Goal: Task Accomplishment & Management: Complete application form

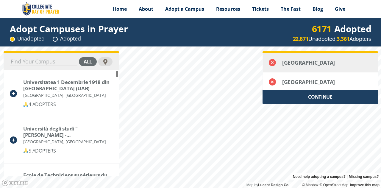
click at [286, 63] on div "Tamkang University" at bounding box center [321, 63] width 78 height 6
click at [323, 66] on div "Tamkang University" at bounding box center [320, 62] width 115 height 19
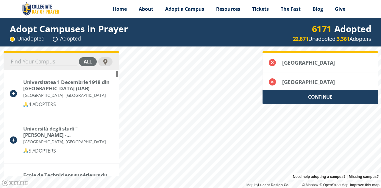
click at [329, 96] on div "CONTINUE" at bounding box center [321, 97] width 116 height 14
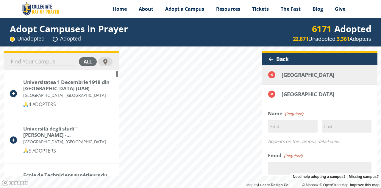
click at [326, 75] on div "Tamkang University" at bounding box center [321, 75] width 78 height 6
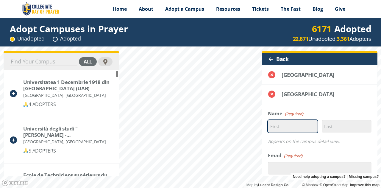
click at [293, 124] on input "First" at bounding box center [293, 126] width 50 height 13
type input "[PERSON_NAME]"
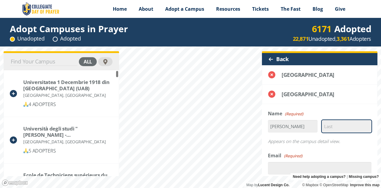
click at [322, 127] on input "Last" at bounding box center [347, 126] width 50 height 13
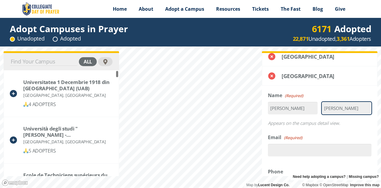
type input "[PERSON_NAME]"
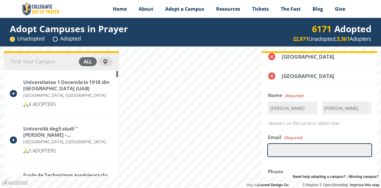
click at [304, 148] on input "Email (Required)" at bounding box center [320, 150] width 104 height 13
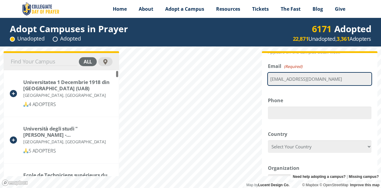
scroll to position [90, 0]
type input "[EMAIL_ADDRESS][DOMAIN_NAME]"
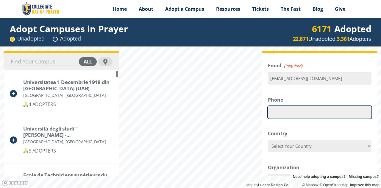
click at [291, 114] on input "Phone" at bounding box center [320, 112] width 104 height 13
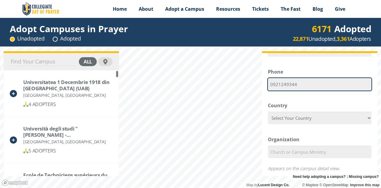
type input "0921249344"
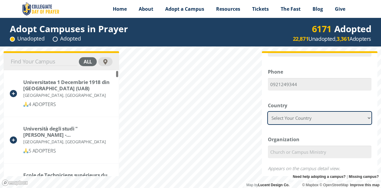
click at [292, 117] on select "Select Your Country [GEOGRAPHIC_DATA] [GEOGRAPHIC_DATA] [GEOGRAPHIC_DATA] [US_S…" at bounding box center [320, 118] width 104 height 13
select select "[GEOGRAPHIC_DATA]"
click at [268, 112] on select "Select Your Country [GEOGRAPHIC_DATA] [GEOGRAPHIC_DATA] [GEOGRAPHIC_DATA] [US_S…" at bounding box center [320, 118] width 104 height 13
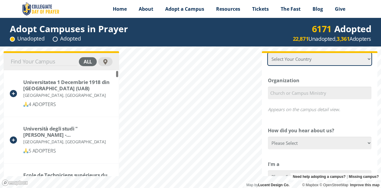
scroll to position [177, 0]
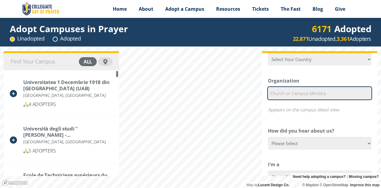
click at [282, 94] on input "Organization" at bounding box center [320, 93] width 104 height 13
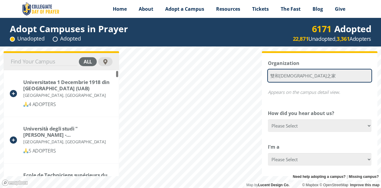
scroll to position [195, 0]
type input "雙和[DEMOGRAPHIC_DATA]之家"
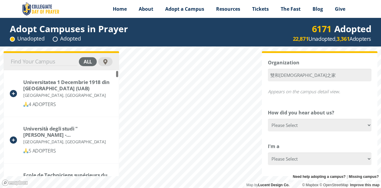
click at [286, 132] on div "Name (Required) Paul First Wu Last Appears on the campus detail view. Email (Re…" at bounding box center [320, 76] width 104 height 323
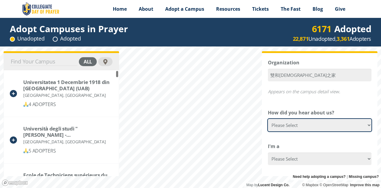
click at [287, 127] on select "Please Select Google Facebook Instagram X YouTube Email [DEMOGRAPHIC_DATA] Anno…" at bounding box center [320, 125] width 104 height 13
select select "Other"
click at [268, 119] on select "Please Select Google Facebook Instagram X YouTube Email [DEMOGRAPHIC_DATA] Anno…" at bounding box center [320, 125] width 104 height 13
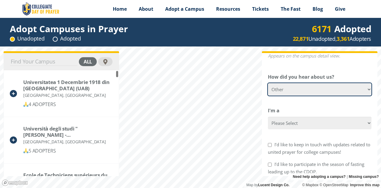
scroll to position [231, 0]
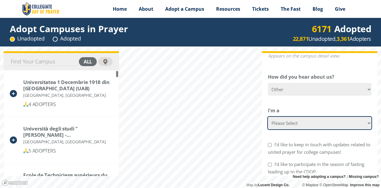
click at [286, 122] on select "Please Select College Student Campus Minister Faculty Member [DEMOGRAPHIC_DATA]…" at bounding box center [320, 123] width 104 height 13
select select "[DEMOGRAPHIC_DATA]"
click at [268, 117] on select "Please Select College Student Campus Minister Faculty Member [DEMOGRAPHIC_DATA]…" at bounding box center [320, 123] width 104 height 13
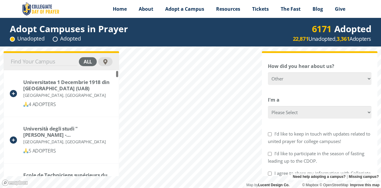
click at [267, 133] on form "Δ Name (Required) Paul First Wu Last Appears on the campus detail view. Email (…" at bounding box center [320, 46] width 116 height 354
click at [270, 133] on input "I’d like to keep in touch with updates related to united prayer for college cam…" at bounding box center [270, 134] width 4 height 4
checkbox input "true"
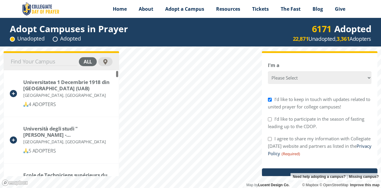
scroll to position [276, 0]
click at [270, 119] on input "I’d like to participate in the season of fasting leading up to the CDOP." at bounding box center [270, 119] width 4 height 4
checkbox input "true"
click at [269, 136] on div "I agree to share my information with Collegiate [DATE] website and partners as …" at bounding box center [320, 145] width 104 height 23
click at [269, 138] on input "I agree to share my information with Collegiate [DATE] website and partners as …" at bounding box center [270, 138] width 4 height 4
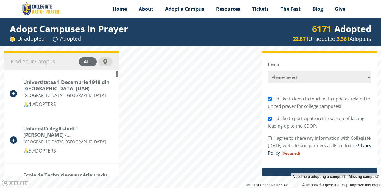
checkbox input "true"
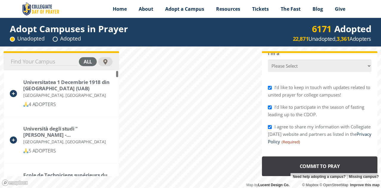
click at [302, 161] on input "Commit to Pray" at bounding box center [320, 166] width 116 height 20
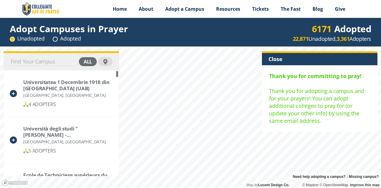
scroll to position [0, 0]
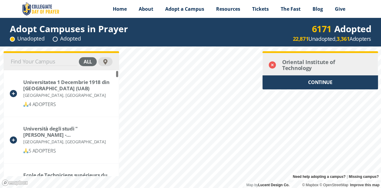
click at [294, 57] on div "Oriental Institute of Technology" at bounding box center [320, 65] width 115 height 24
click at [298, 65] on div "Oriental Institute of Technology" at bounding box center [321, 65] width 78 height 12
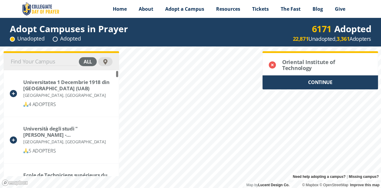
click at [312, 81] on div "CONTINUE" at bounding box center [321, 82] width 116 height 14
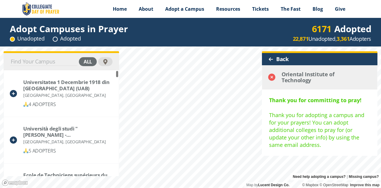
click at [299, 78] on div "Oriental Institute of Technology" at bounding box center [321, 77] width 78 height 12
click at [287, 77] on div "Oriental Institute of Technology" at bounding box center [321, 77] width 78 height 12
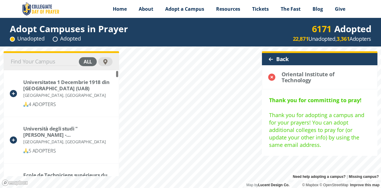
click at [280, 58] on div "Back" at bounding box center [320, 59] width 116 height 12
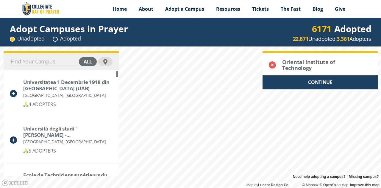
click at [304, 82] on div "CONTINUE" at bounding box center [321, 82] width 116 height 14
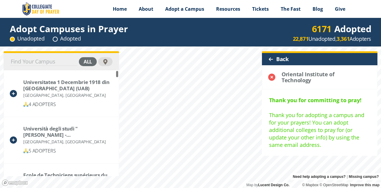
click at [304, 82] on div "Oriental Institute of Technology" at bounding box center [321, 77] width 78 height 12
click at [279, 59] on div "Back" at bounding box center [320, 59] width 116 height 12
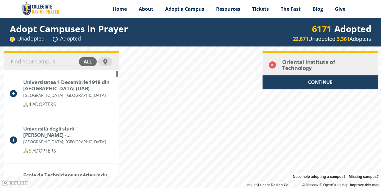
click at [273, 65] on icon at bounding box center [272, 64] width 7 height 7
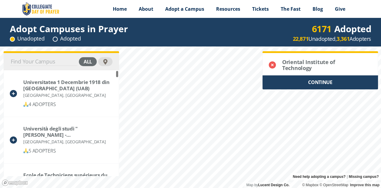
click at [304, 81] on div "CONTINUE" at bounding box center [321, 82] width 116 height 14
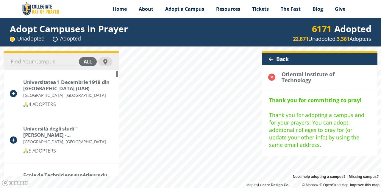
click at [273, 58] on div at bounding box center [271, 59] width 5 height 5
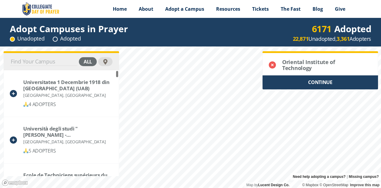
click at [312, 84] on div "CONTINUE" at bounding box center [321, 82] width 116 height 14
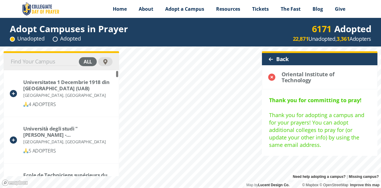
click at [312, 99] on b "Thank you for committing to pray!" at bounding box center [315, 99] width 92 height 7
click at [316, 130] on div "Thank you for committing to pray! Thank you for adopting a campus and for your …" at bounding box center [319, 122] width 101 height 52
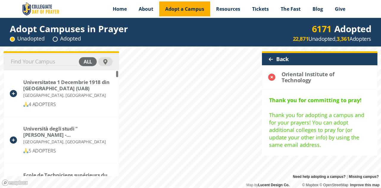
click at [179, 6] on span "Adopt a Campus" at bounding box center [184, 9] width 39 height 7
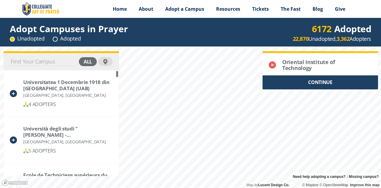
click at [297, 82] on div "CONTINUE" at bounding box center [321, 82] width 116 height 14
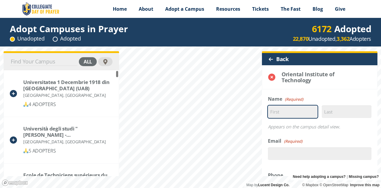
click at [294, 112] on input "First" at bounding box center [293, 111] width 50 height 13
type input "[PERSON_NAME]"
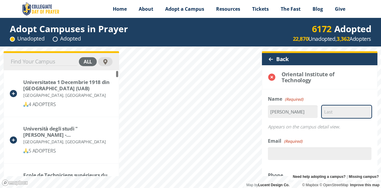
click at [328, 115] on input "Last" at bounding box center [347, 111] width 50 height 13
type input "[PERSON_NAME]"
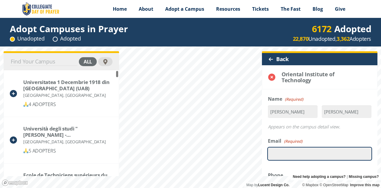
click at [304, 150] on input "Email (Required)" at bounding box center [320, 153] width 104 height 13
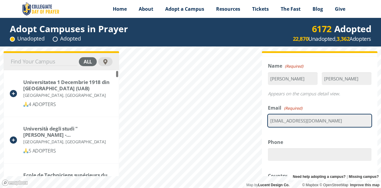
scroll to position [33, 0]
type input "[EMAIL_ADDRESS][DOMAIN_NAME]"
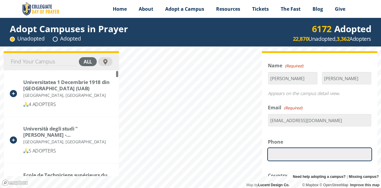
click at [289, 156] on input "Phone" at bounding box center [320, 154] width 104 height 13
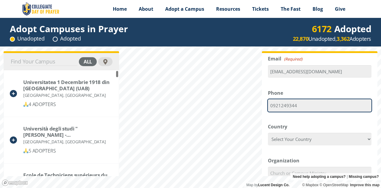
scroll to position [83, 0]
type input "0921249344"
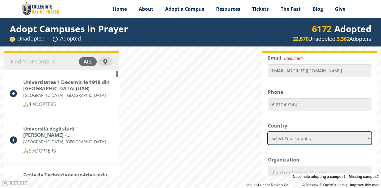
click at [294, 141] on select "Select Your Country [GEOGRAPHIC_DATA] [GEOGRAPHIC_DATA] [GEOGRAPHIC_DATA] [US_S…" at bounding box center [320, 138] width 104 height 13
select select "[GEOGRAPHIC_DATA]"
click at [268, 132] on select "Select Your Country [GEOGRAPHIC_DATA] [GEOGRAPHIC_DATA] [GEOGRAPHIC_DATA] [US_S…" at bounding box center [320, 138] width 104 height 13
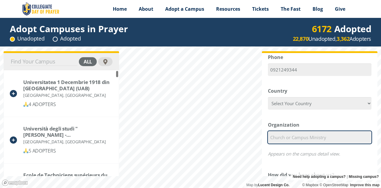
click at [285, 137] on input "Organization" at bounding box center [320, 137] width 104 height 13
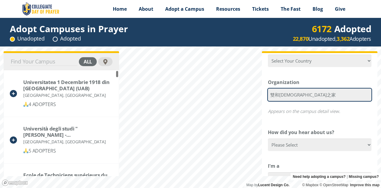
scroll to position [162, 0]
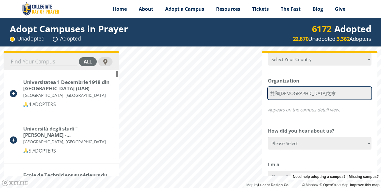
type input "雙和[DEMOGRAPHIC_DATA]之家"
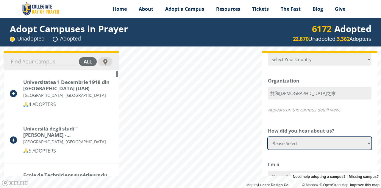
click at [286, 141] on select "Please Select Google Facebook Instagram X YouTube Email [DEMOGRAPHIC_DATA] Anno…" at bounding box center [320, 143] width 104 height 13
select select "Other"
click at [268, 137] on select "Please Select Google Facebook Instagram X YouTube Email [DEMOGRAPHIC_DATA] Anno…" at bounding box center [320, 143] width 104 height 13
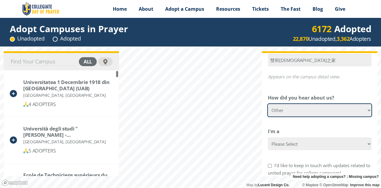
scroll to position [195, 0]
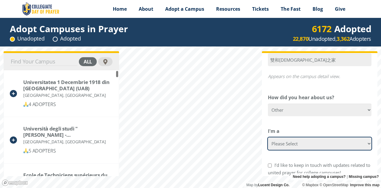
click at [293, 148] on select "Please Select College Student Campus Minister Faculty Member [DEMOGRAPHIC_DATA]…" at bounding box center [320, 143] width 104 height 13
select select "[DEMOGRAPHIC_DATA]"
click at [268, 137] on select "Please Select College Student Campus Minister Faculty Member [DEMOGRAPHIC_DATA]…" at bounding box center [320, 143] width 104 height 13
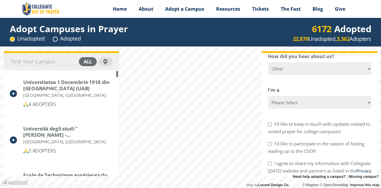
click at [270, 121] on div "I’d like to keep in touch with updates related to united prayer for college cam…" at bounding box center [320, 127] width 104 height 15
click at [270, 125] on input "I’d like to keep in touch with updates related to united prayer for college cam…" at bounding box center [270, 124] width 4 height 4
checkbox input "true"
click at [270, 144] on input "I’d like to participate in the season of fasting leading up to the CDOP." at bounding box center [270, 144] width 4 height 4
checkbox input "true"
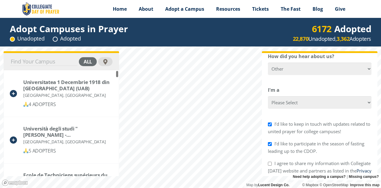
click at [271, 166] on div "I agree to share my information with Collegiate [DATE] website and partners as …" at bounding box center [320, 171] width 104 height 23
click at [269, 163] on input "I agree to share my information with Collegiate [DATE] website and partners as …" at bounding box center [270, 164] width 4 height 4
checkbox input "true"
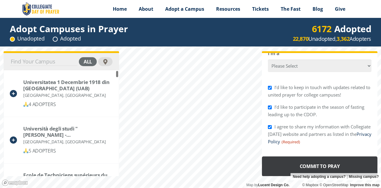
click at [304, 163] on input "Commit to Pray" at bounding box center [320, 166] width 116 height 20
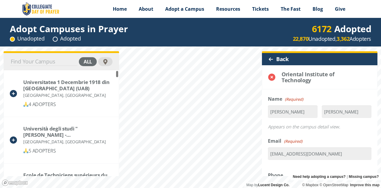
scroll to position [0, 0]
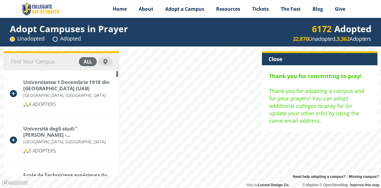
click at [309, 108] on div "Thank you for committing to pray! Thank you for adopting a campus and for your …" at bounding box center [319, 98] width 101 height 52
click at [281, 60] on div "Close" at bounding box center [320, 59] width 116 height 12
